Goal: Connect with others: Connect with others

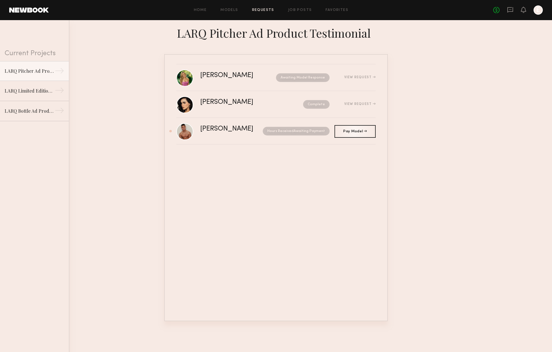
click at [104, 85] on nb-requests-list-container "[PERSON_NAME] Awaiting Model Response View Request [PERSON_NAME] Complete View …" at bounding box center [276, 187] width 552 height 267
click at [181, 125] on link at bounding box center [184, 131] width 17 height 17
click at [232, 132] on div "[PERSON_NAME]" at bounding box center [229, 129] width 58 height 7
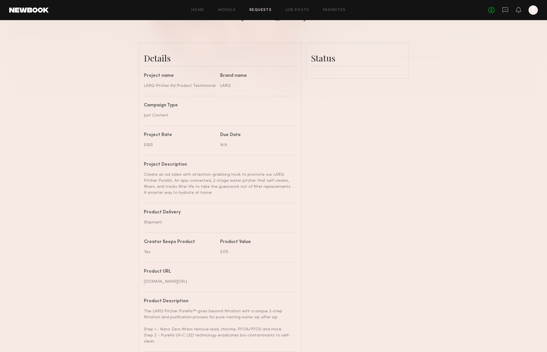
scroll to position [138, 0]
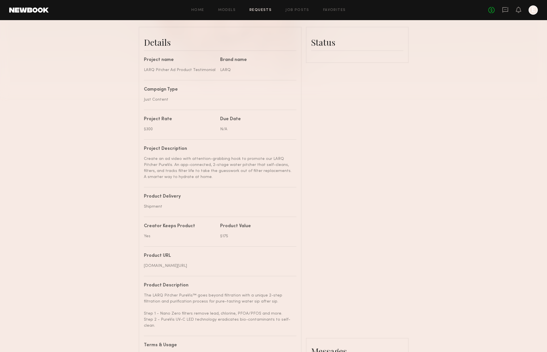
click at [341, 51] on div "Status" at bounding box center [357, 45] width 92 height 26
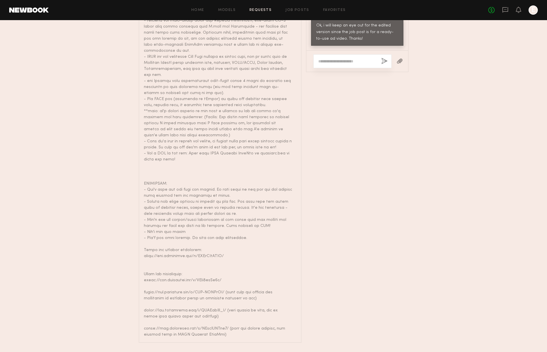
scroll to position [611, 0]
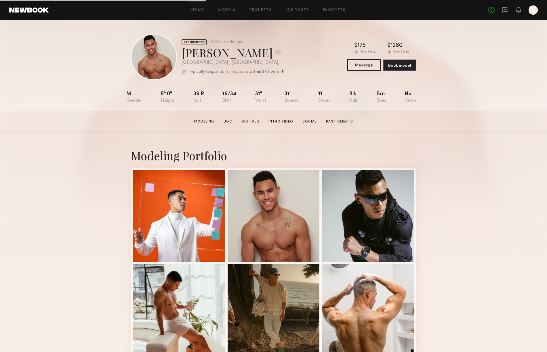
click at [361, 66] on button "Message" at bounding box center [363, 65] width 33 height 12
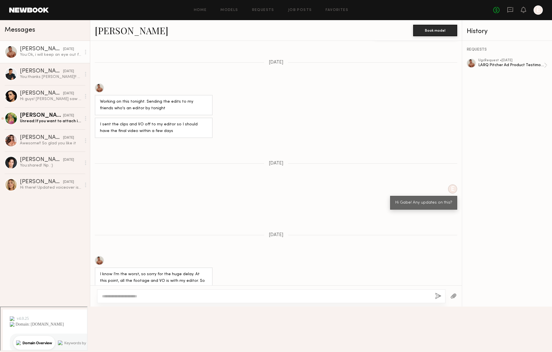
scroll to position [874, 0]
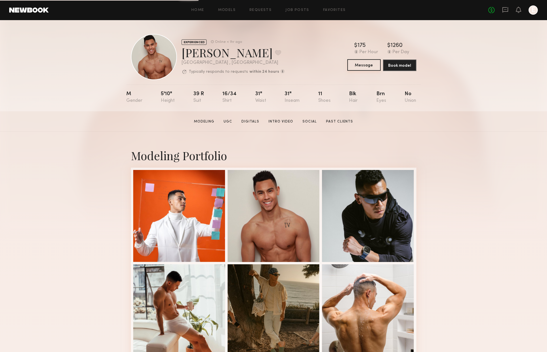
click at [368, 64] on button "Message" at bounding box center [363, 65] width 33 height 12
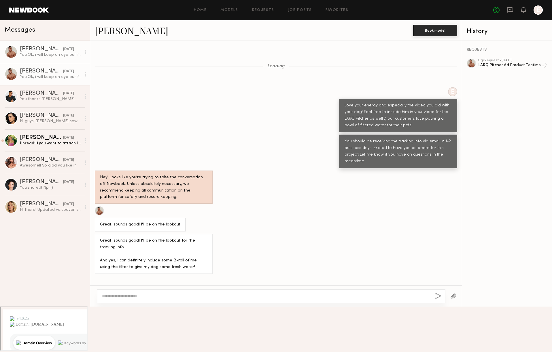
click at [107, 29] on link "Gabe F." at bounding box center [131, 30] width 73 height 12
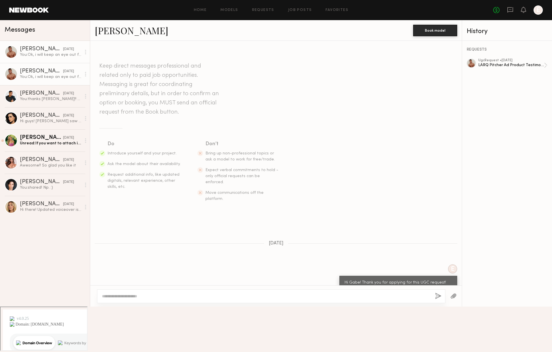
scroll to position [433, 0]
